Goal: Information Seeking & Learning: Learn about a topic

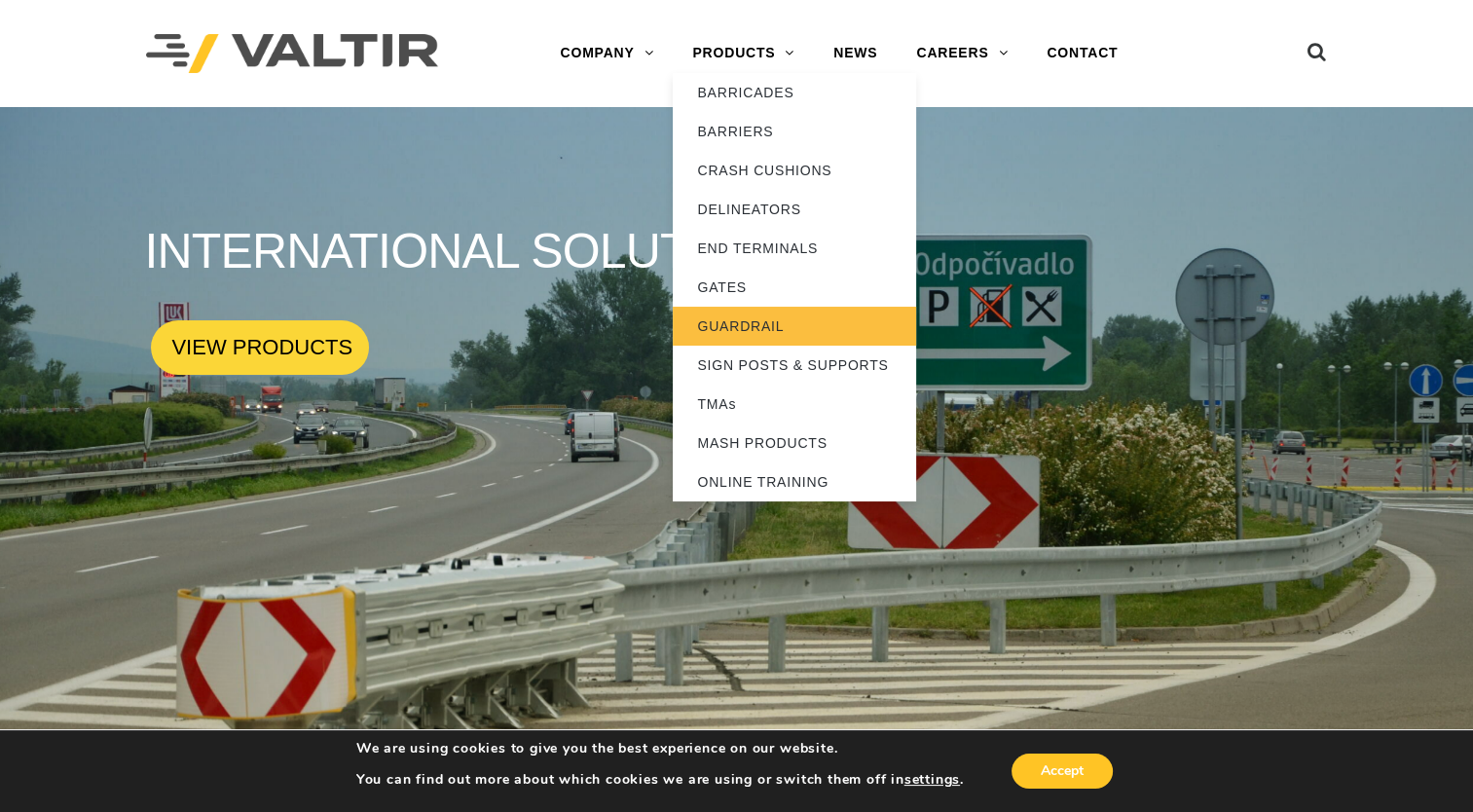
click at [730, 323] on link "GUARDRAIL" at bounding box center [794, 326] width 243 height 39
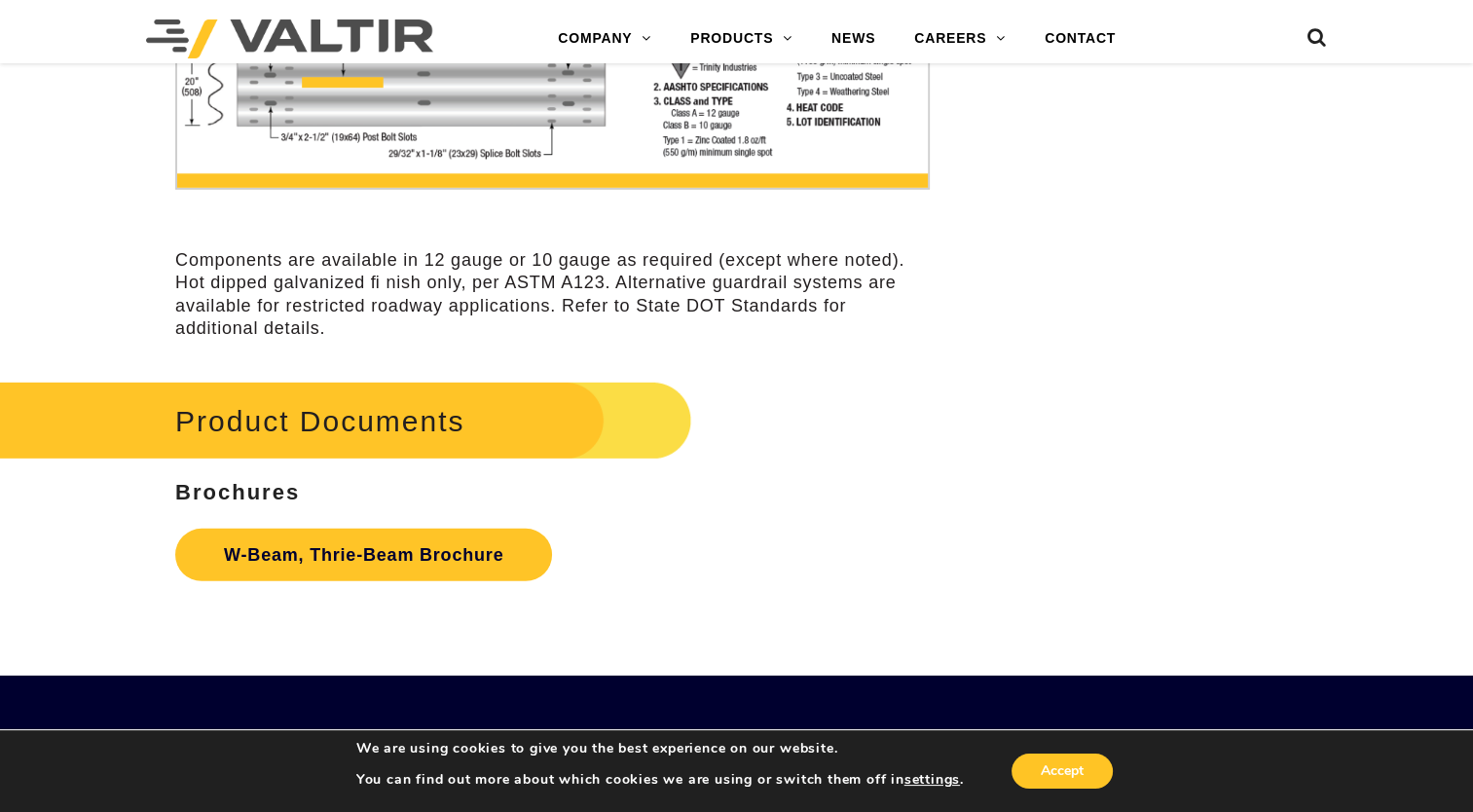
scroll to position [5644, 0]
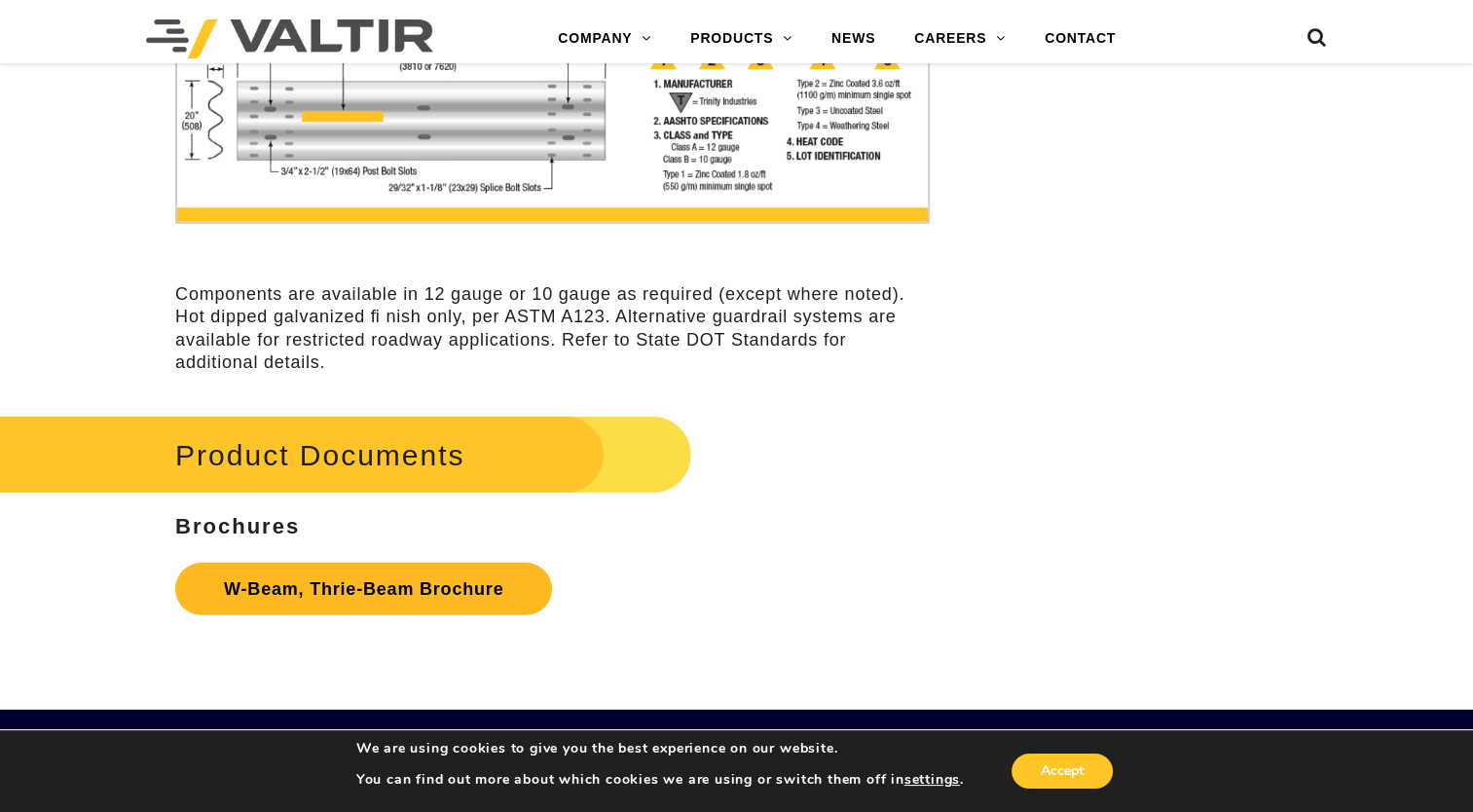
click at [469, 579] on link "W-Beam, Thrie-Beam Brochure" at bounding box center [363, 589] width 377 height 53
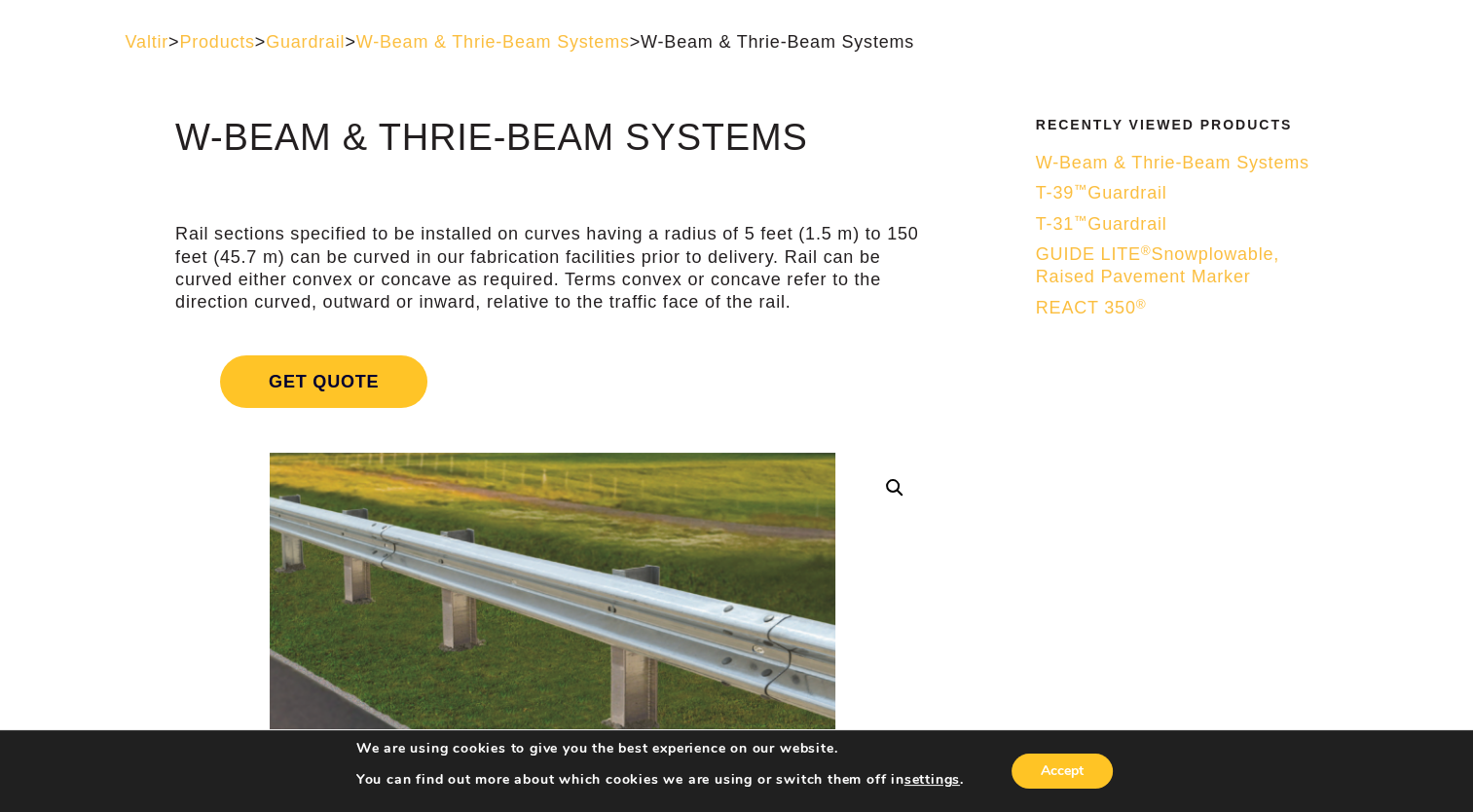
scroll to position [0, 0]
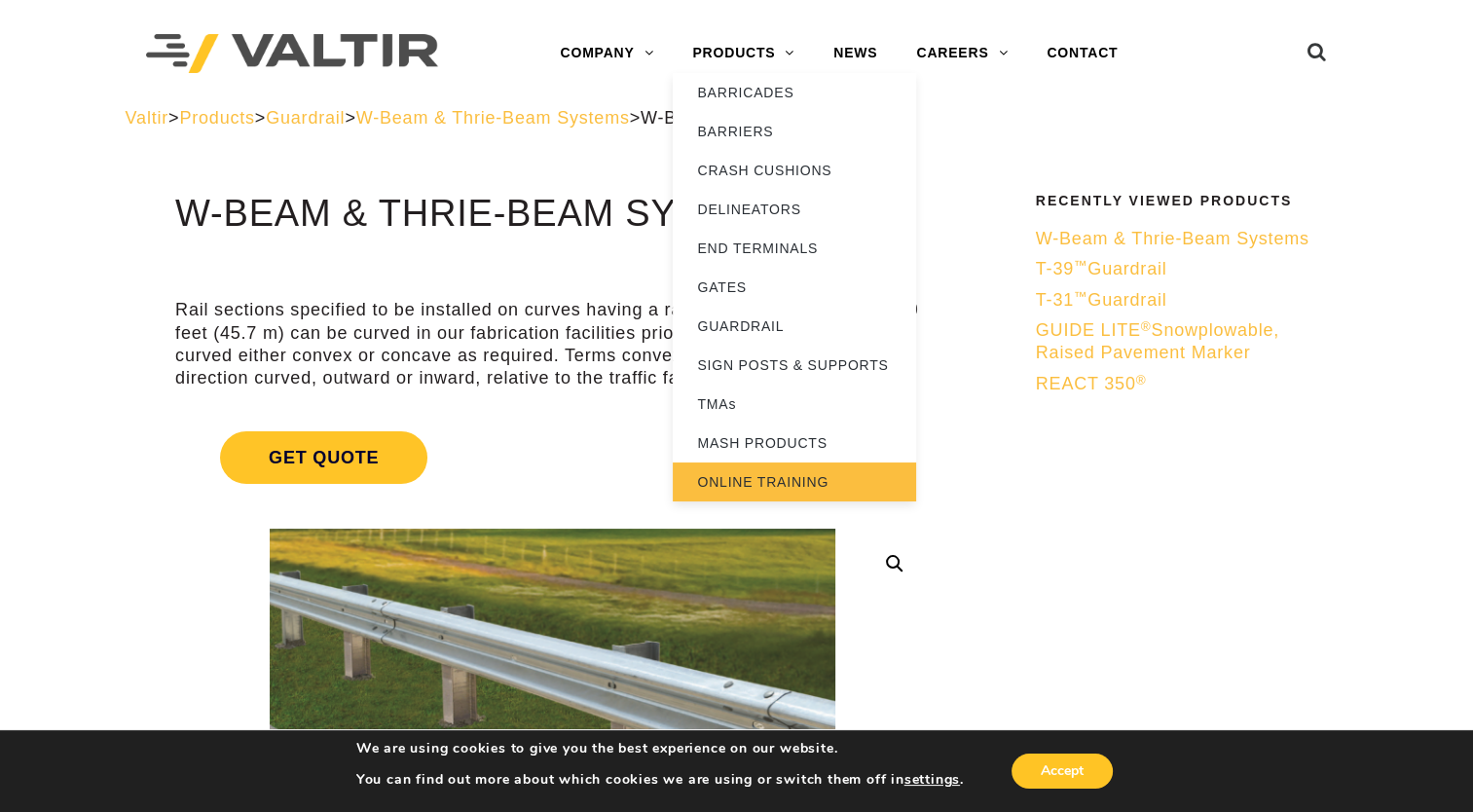
click at [763, 474] on link "ONLINE TRAINING" at bounding box center [794, 482] width 243 height 39
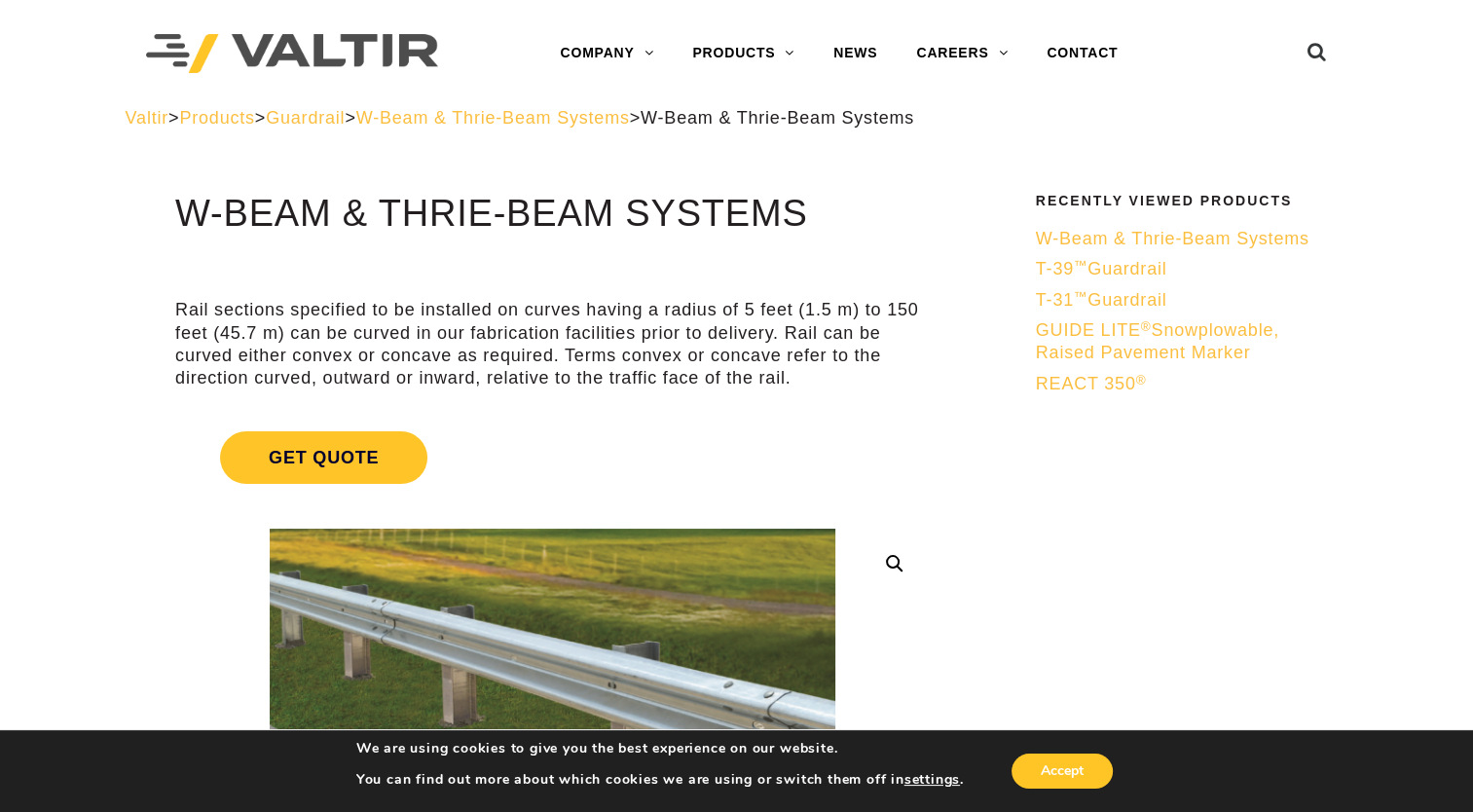
click at [1102, 356] on span "GUIDE LITE ® Snowplowable, Raised Pavement Marker" at bounding box center [1157, 341] width 243 height 42
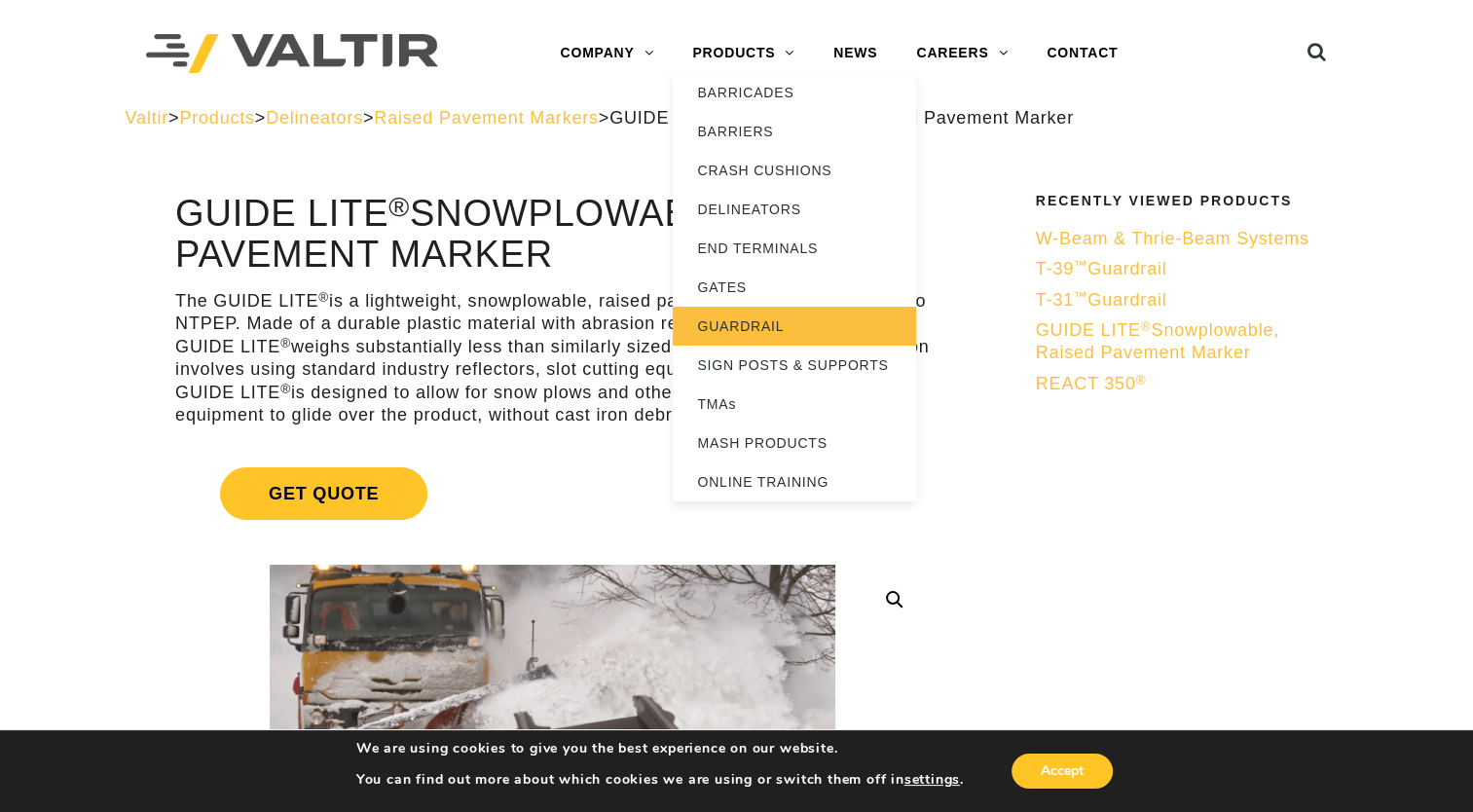
click at [767, 332] on link "GUARDRAIL" at bounding box center [794, 326] width 243 height 39
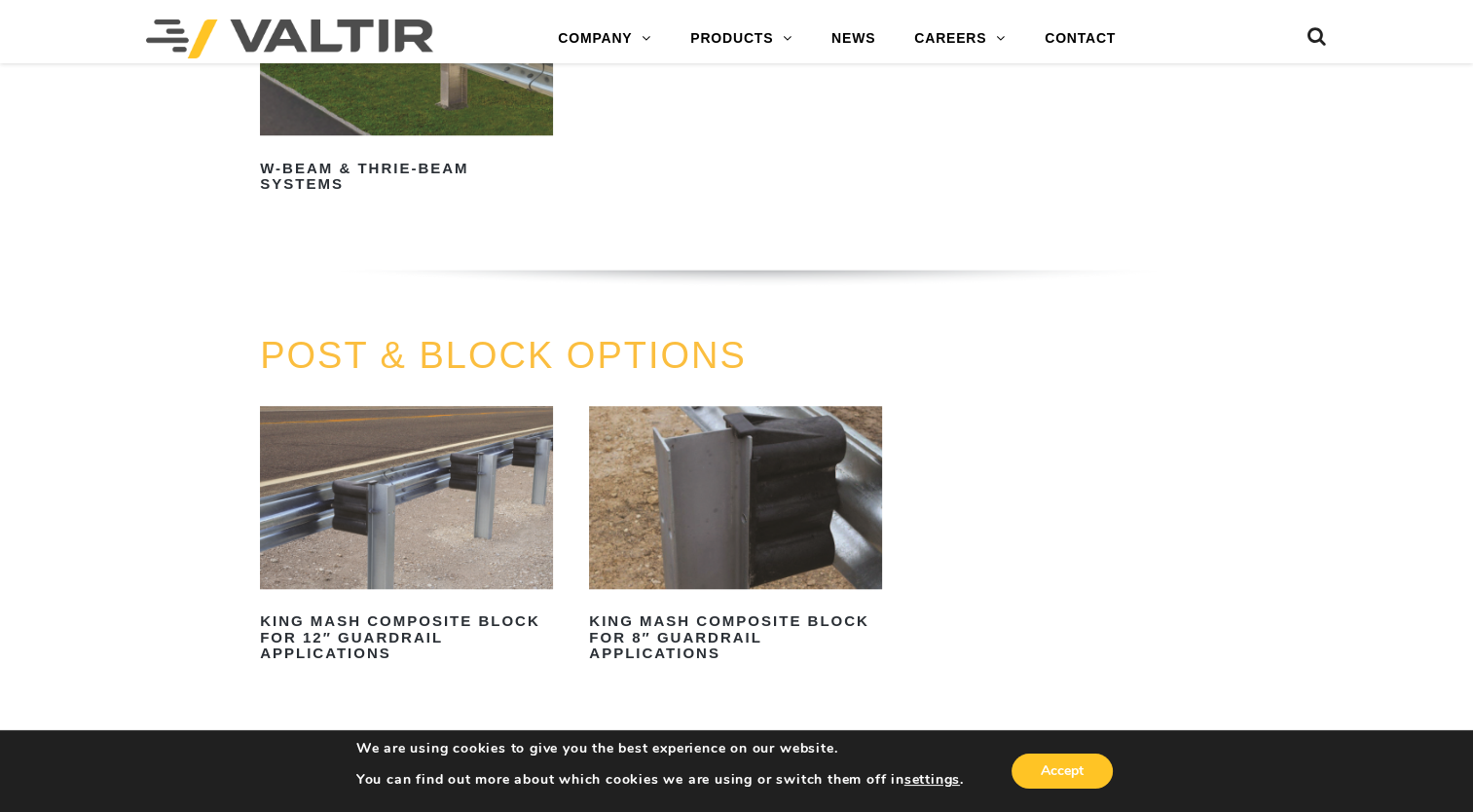
scroll to position [1654, 0]
